Goal: Transaction & Acquisition: Purchase product/service

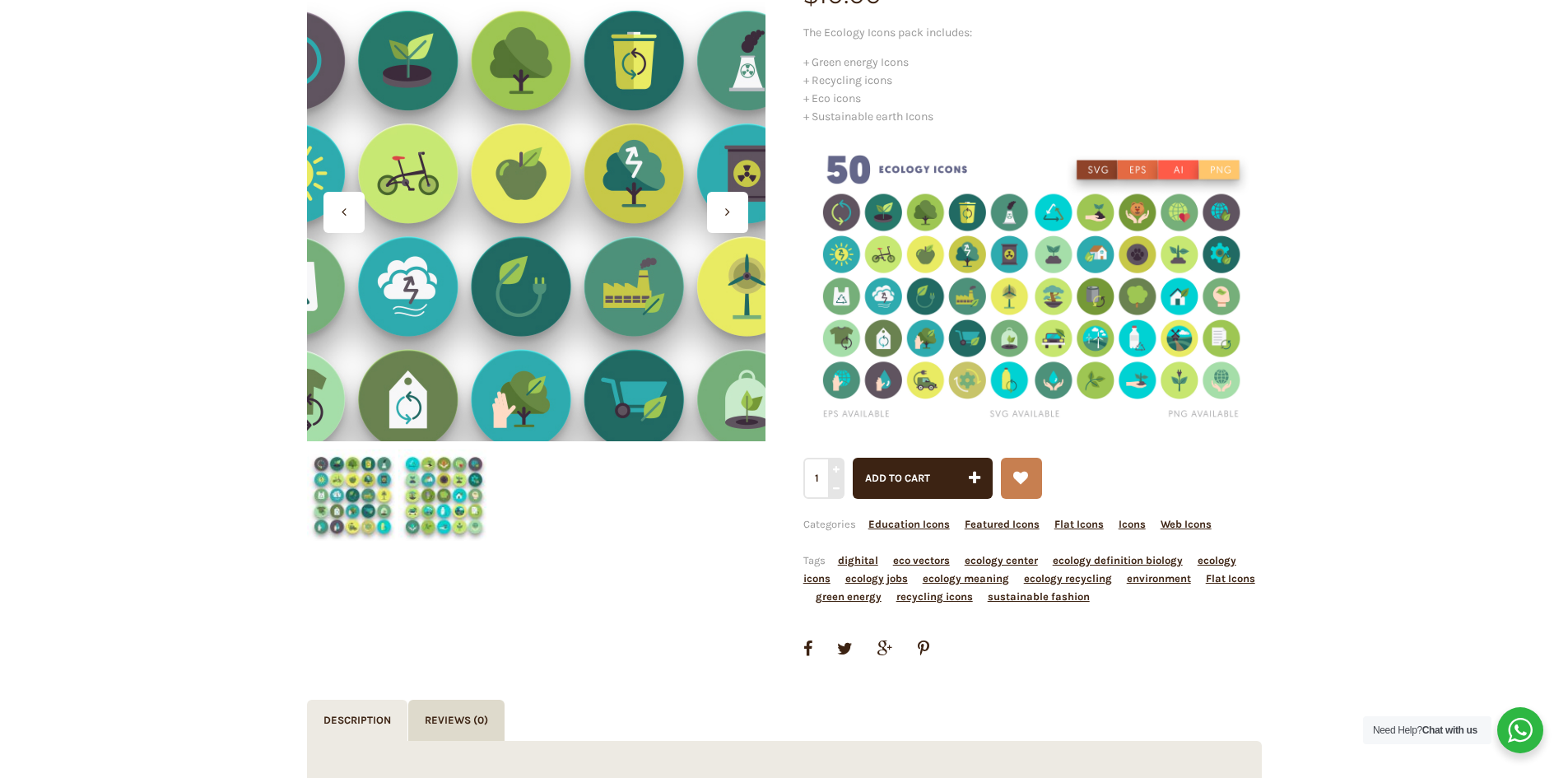
scroll to position [329, 0]
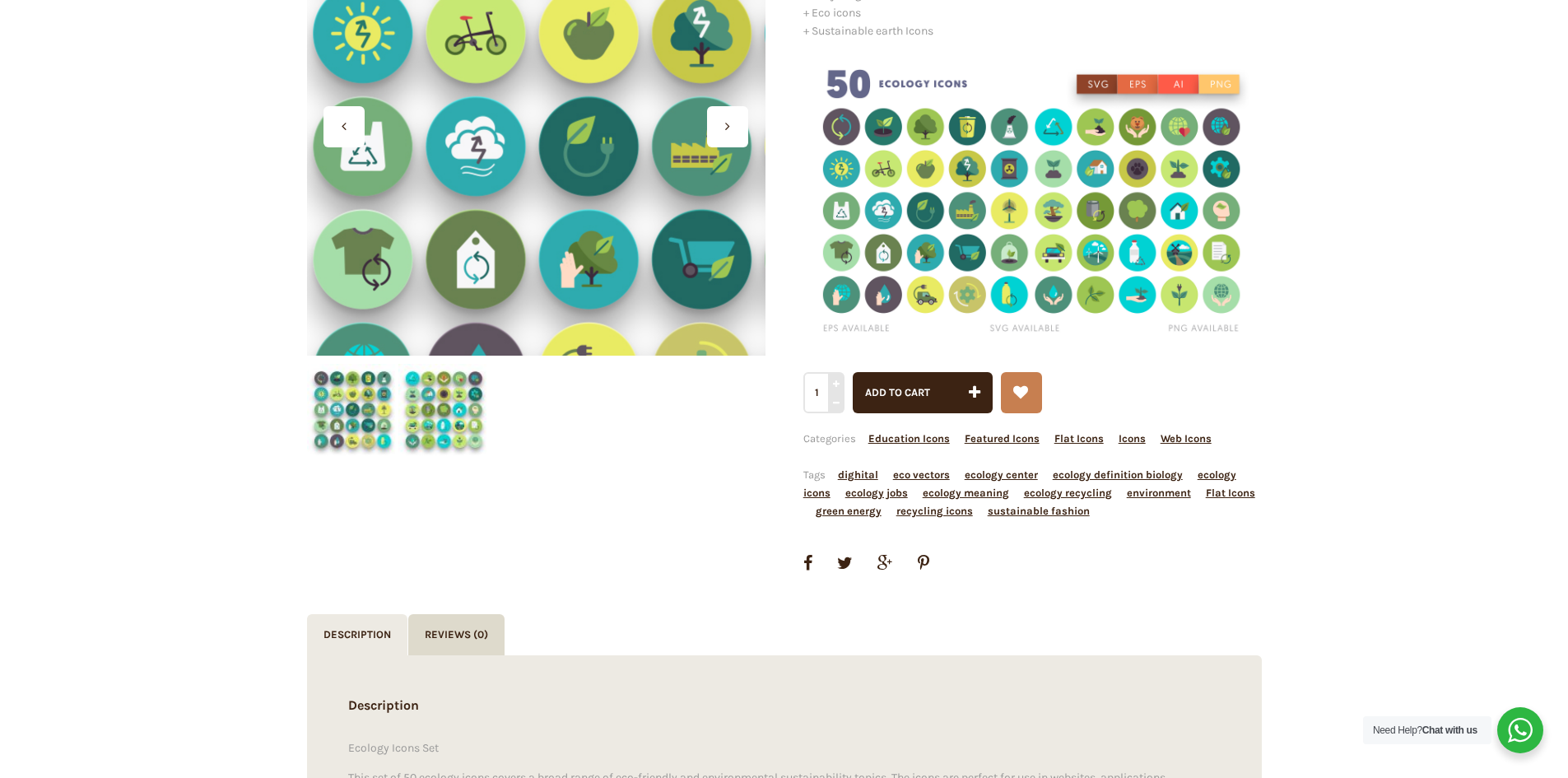
scroll to position [329, 0]
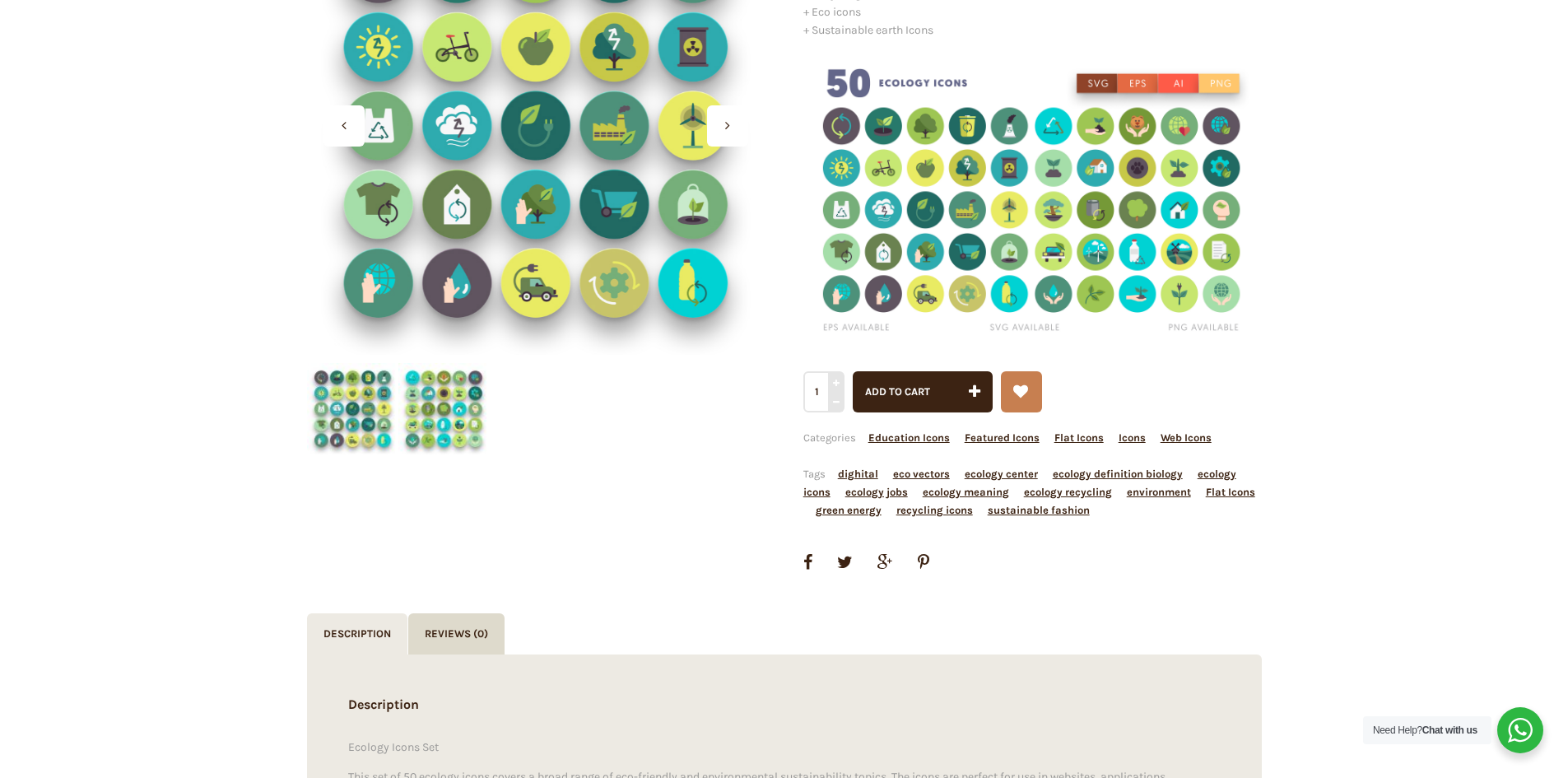
click at [1002, 256] on img at bounding box center [1033, 197] width 459 height 294
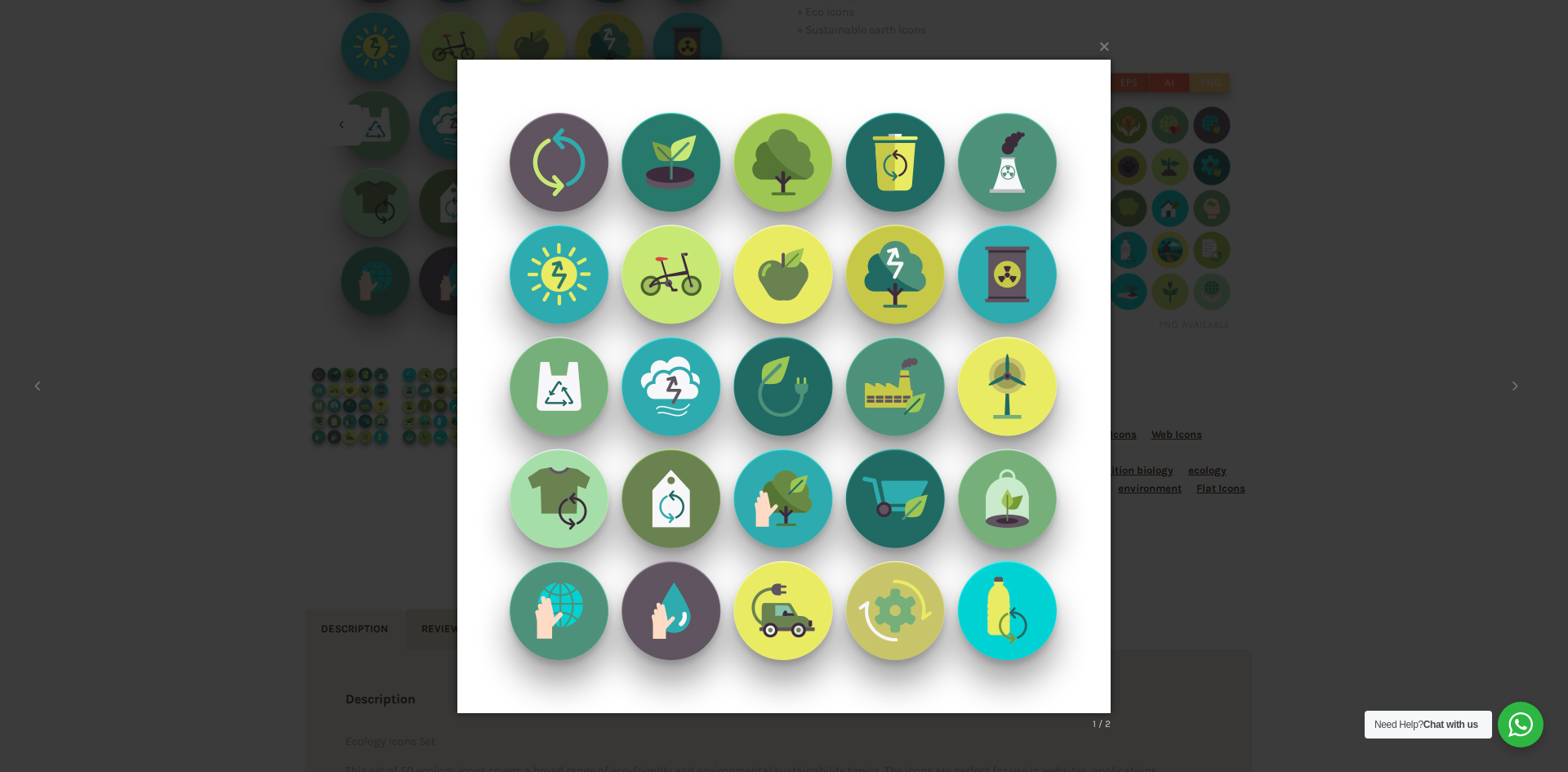
click at [265, 453] on div "× 1 / 2 Loading..." at bounding box center [784, 386] width 1568 height 772
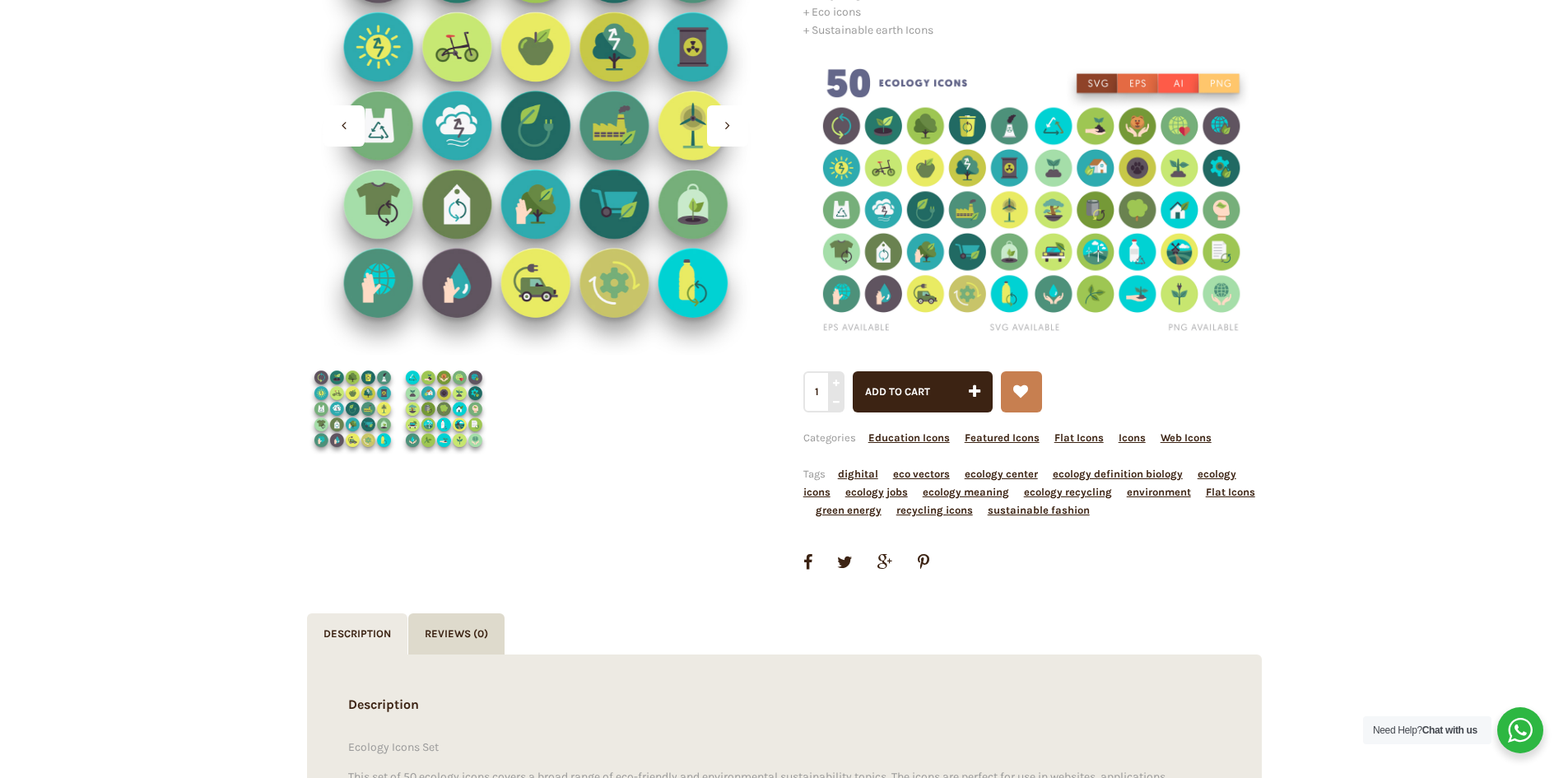
drag, startPoint x: 357, startPoint y: 419, endPoint x: 371, endPoint y: 418, distance: 14.0
click at [357, 419] on img at bounding box center [353, 408] width 92 height 92
click at [443, 414] on img at bounding box center [443, 408] width 92 height 92
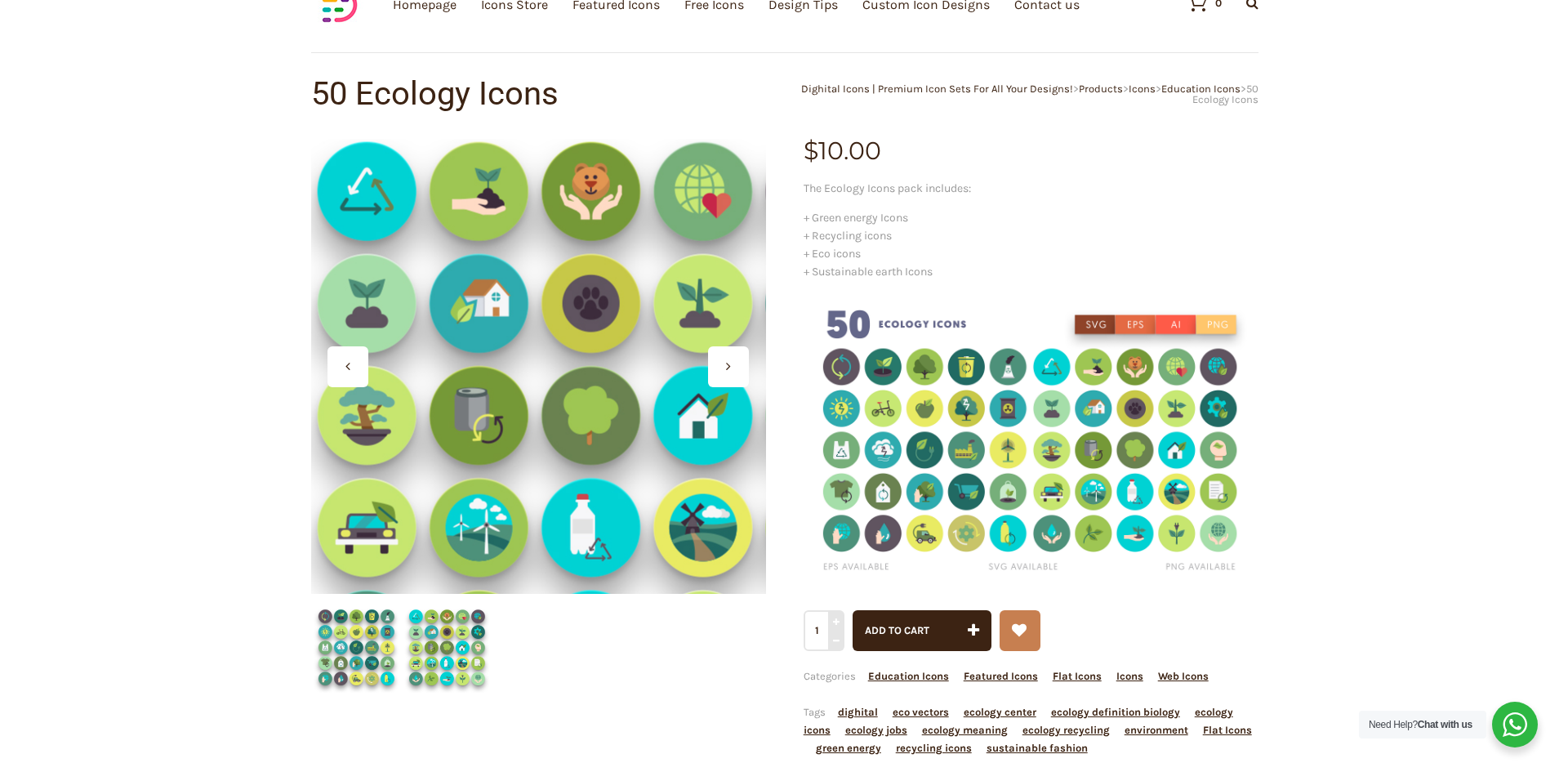
scroll to position [82, 0]
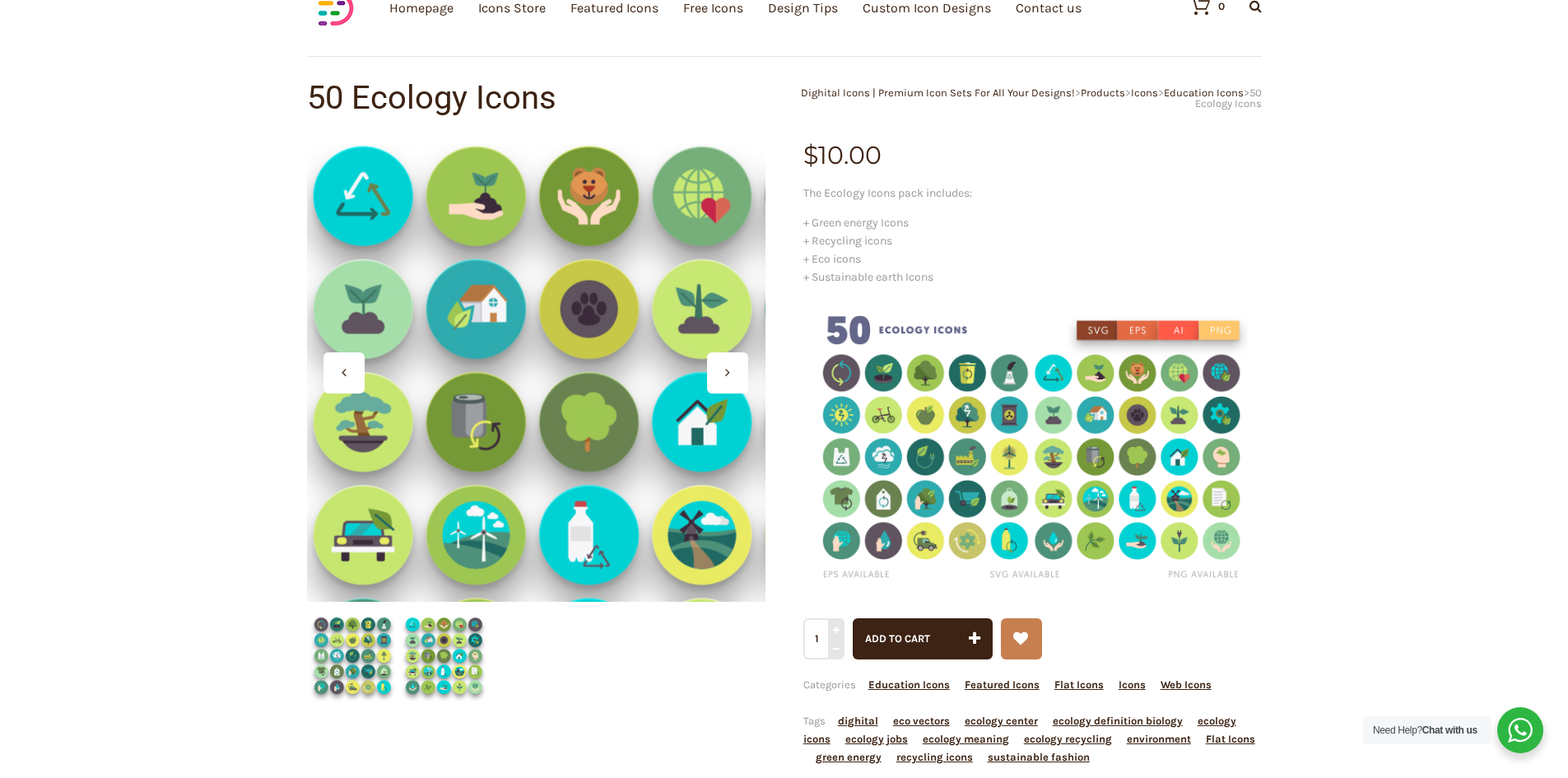
click at [549, 414] on div at bounding box center [536, 372] width 459 height 459
